Goal: Information Seeking & Learning: Check status

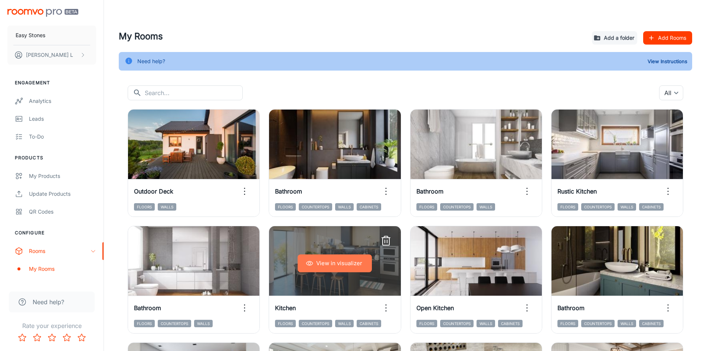
click at [335, 260] on button "View in visualizer" at bounding box center [335, 263] width 74 height 18
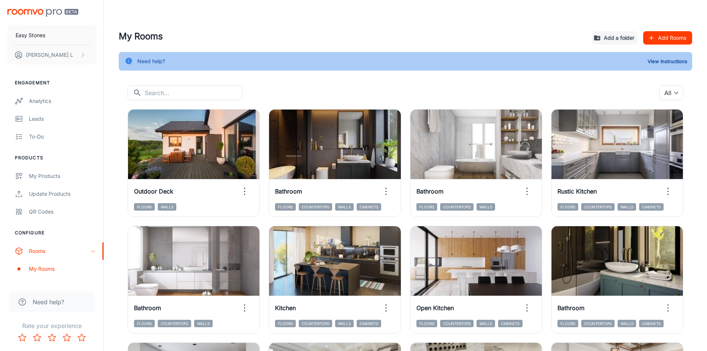
click at [390, 20] on header at bounding box center [406, 15] width 592 height 30
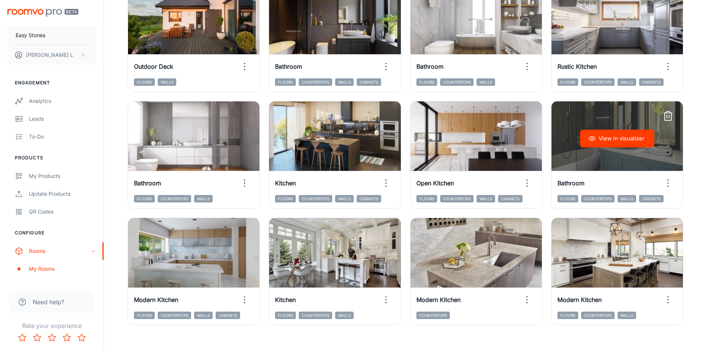
scroll to position [135, 0]
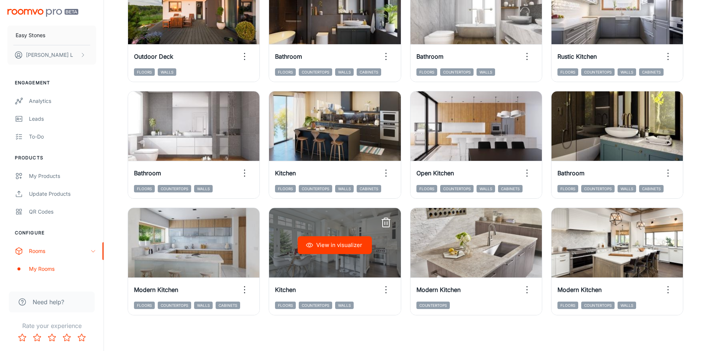
click at [345, 246] on button "View in visualizer" at bounding box center [335, 245] width 74 height 18
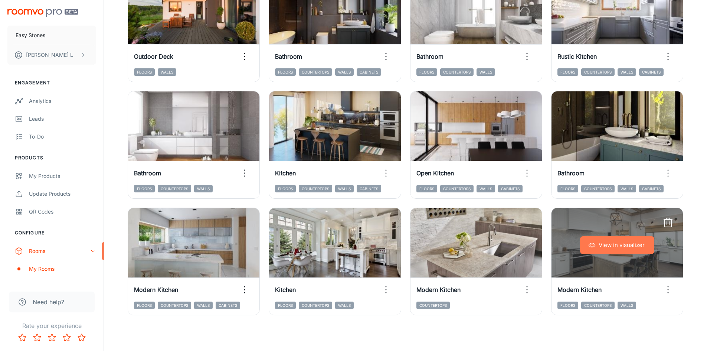
click at [615, 244] on button "View in visualizer" at bounding box center [617, 245] width 74 height 18
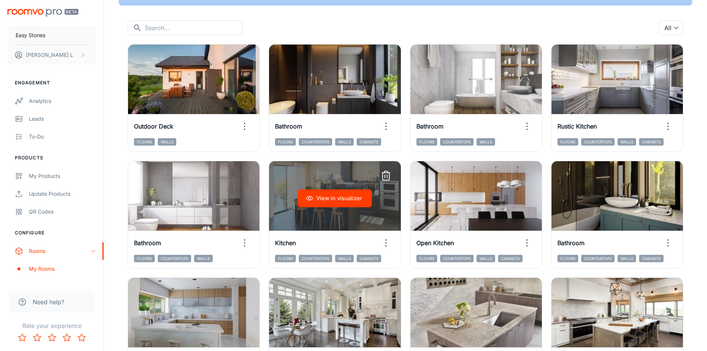
scroll to position [0, 0]
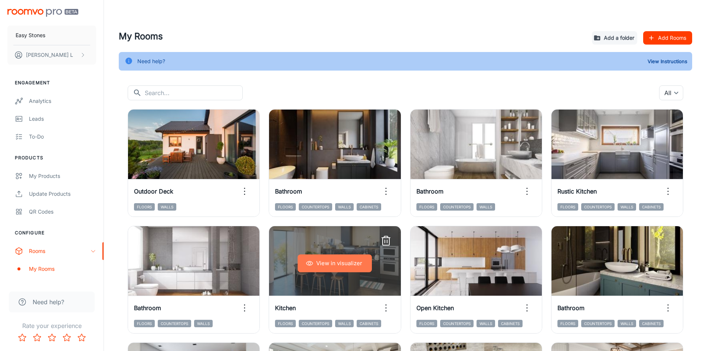
click at [338, 263] on button "View in visualizer" at bounding box center [335, 263] width 74 height 18
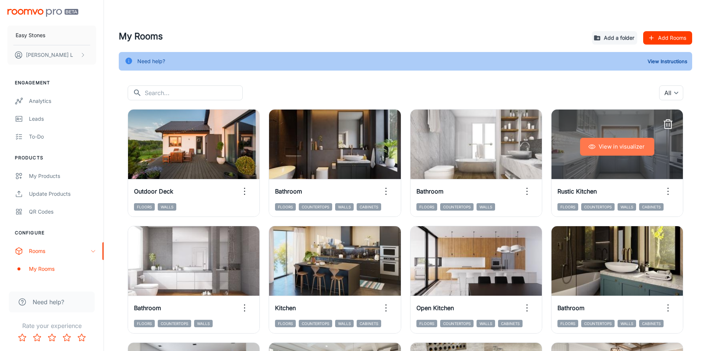
click at [604, 144] on button "View in visualizer" at bounding box center [617, 147] width 74 height 18
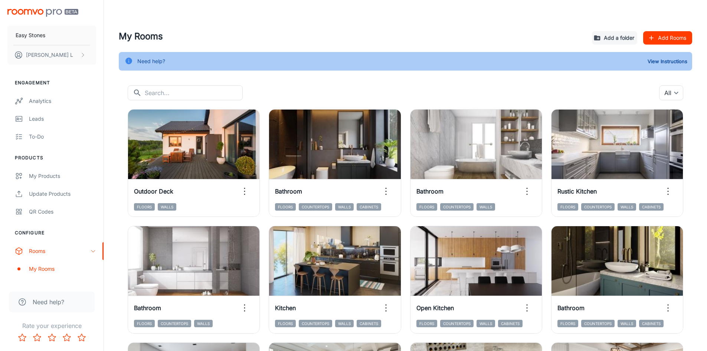
drag, startPoint x: 355, startPoint y: 91, endPoint x: 342, endPoint y: 92, distance: 13.4
click at [346, 89] on div "​ ​ All ​" at bounding box center [406, 92] width 556 height 15
click at [342, 92] on div "​ ​ All ​" at bounding box center [406, 92] width 556 height 15
click at [384, 95] on div "​ ​ All ​" at bounding box center [406, 92] width 556 height 15
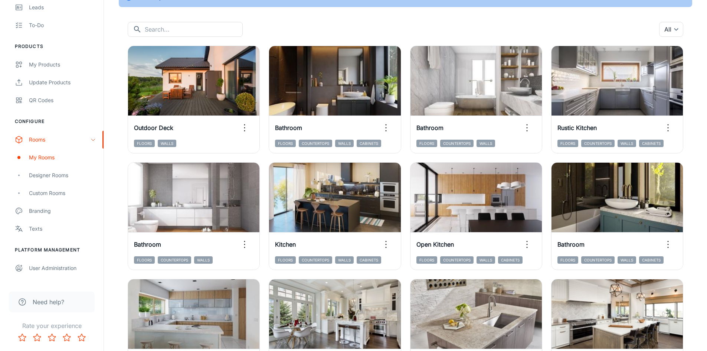
scroll to position [111, 0]
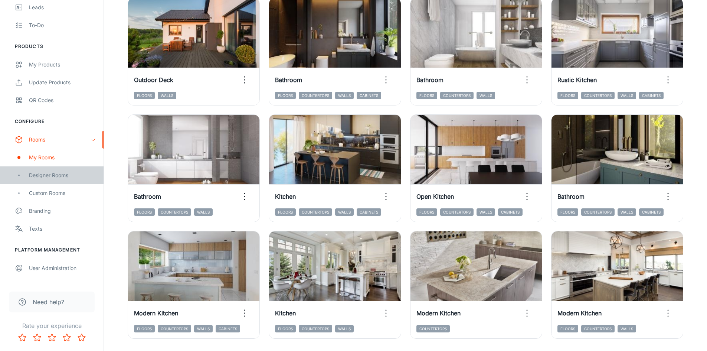
click at [69, 175] on div "Designer Rooms" at bounding box center [62, 175] width 67 height 8
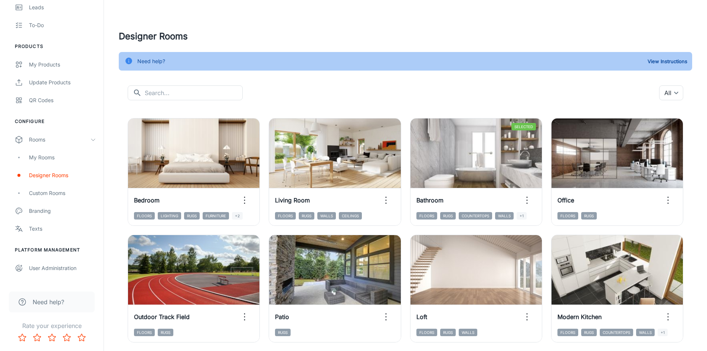
click at [426, 98] on div "​ ​ All ​" at bounding box center [406, 92] width 556 height 15
click at [385, 92] on div "​ ​ All ​" at bounding box center [406, 92] width 556 height 15
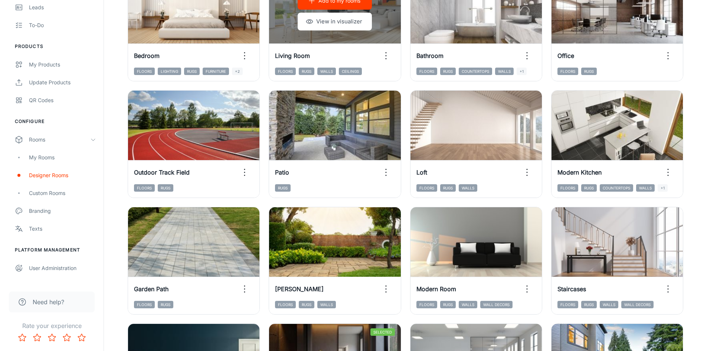
scroll to position [149, 0]
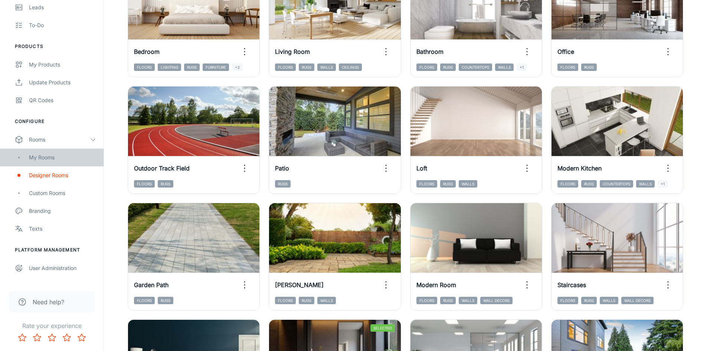
click at [59, 158] on div "My Rooms" at bounding box center [62, 157] width 67 height 8
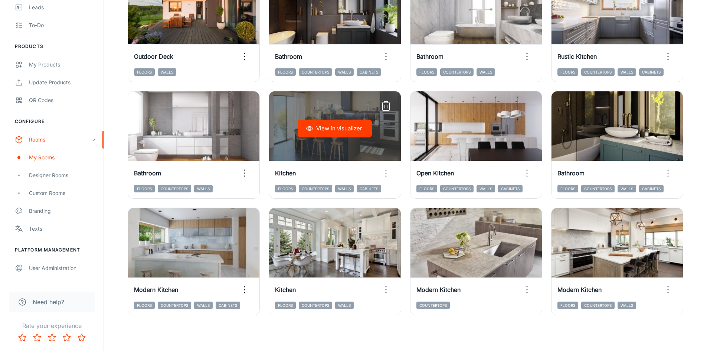
scroll to position [98, 0]
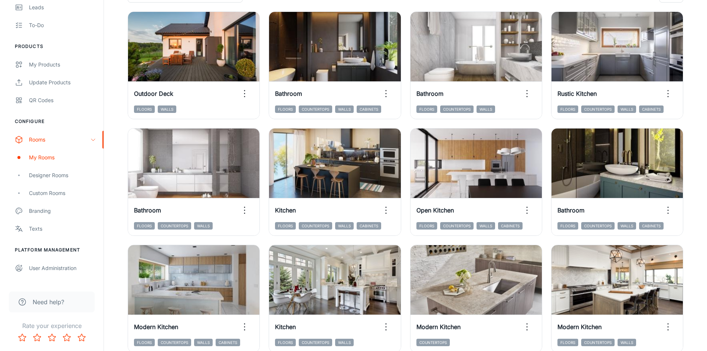
click at [691, 165] on div "View in visualizer Outdoor Deck Floors Walls View in visualizer Bathroom Floors…" at bounding box center [406, 178] width 574 height 350
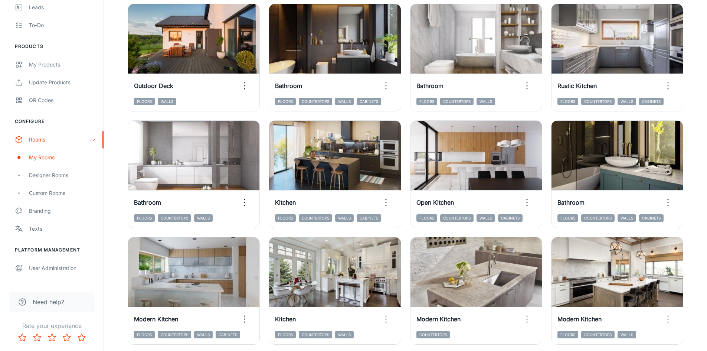
scroll to position [135, 0]
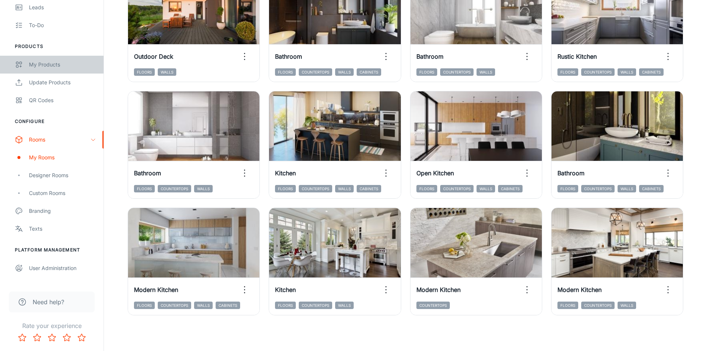
click at [43, 62] on div "My Products" at bounding box center [62, 65] width 67 height 8
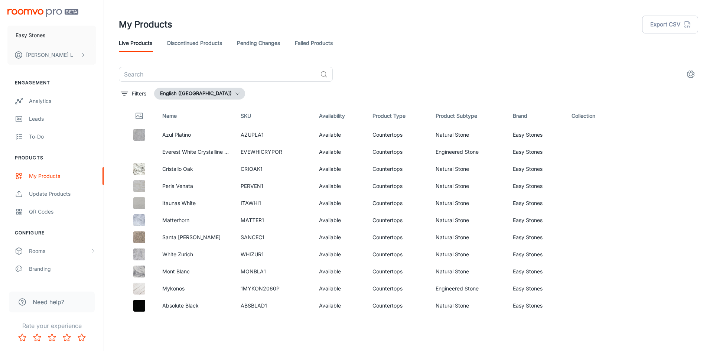
click at [412, 29] on div "My Products Export CSV" at bounding box center [408, 24] width 579 height 19
click at [47, 104] on div "Analytics" at bounding box center [62, 101] width 67 height 8
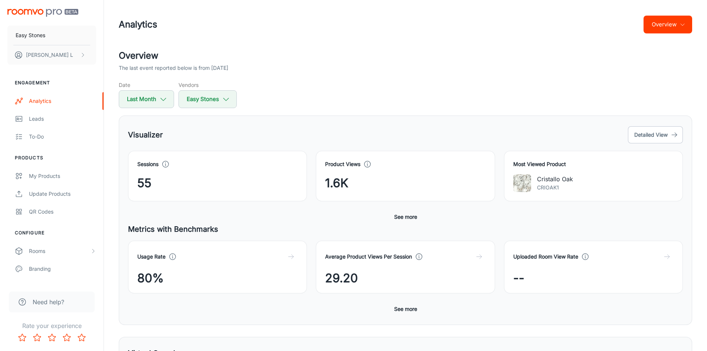
click at [456, 118] on div "Visualizer Detailed View Sessions 55 Product Views 1.6K Most Viewed Product Cri…" at bounding box center [406, 219] width 574 height 209
click at [422, 113] on div "Overview The last event reported below is from [DATE] Date Last Month Vendors E…" at bounding box center [406, 323] width 592 height 549
